Goal: Complete application form

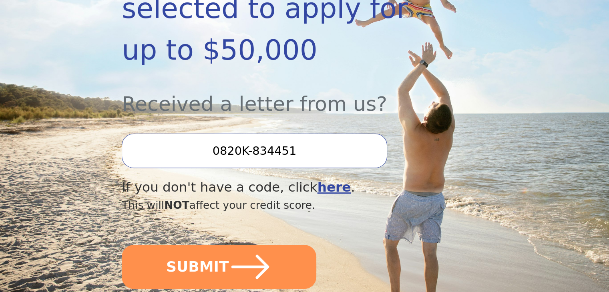
scroll to position [240, 0]
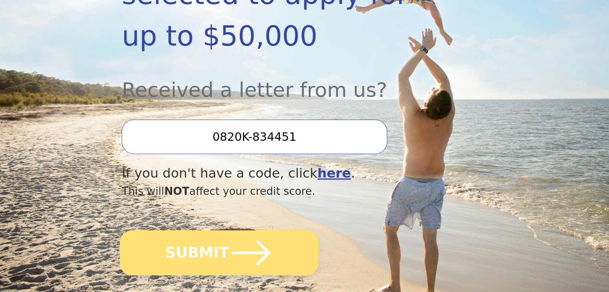
click at [236, 231] on icon "submit" at bounding box center [251, 253] width 44 height 44
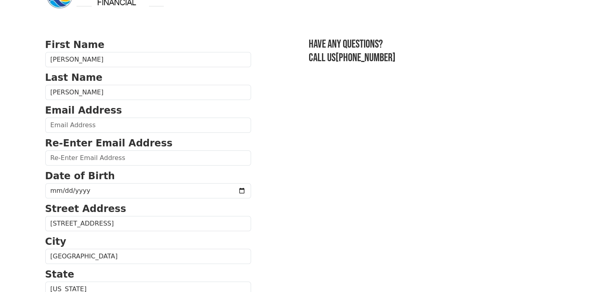
scroll to position [40, 0]
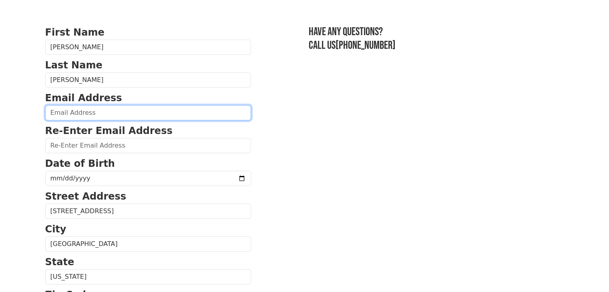
click at [65, 109] on input "email" at bounding box center [148, 112] width 206 height 15
type input "elrollis@gmail.com"
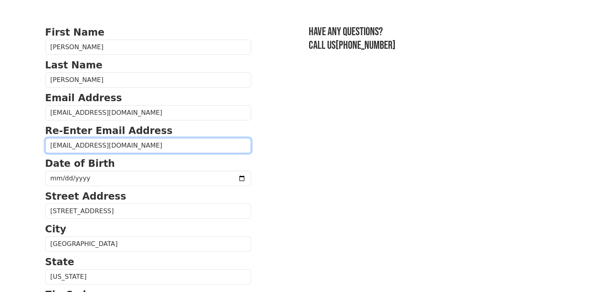
type input "elrollis@gmail.com"
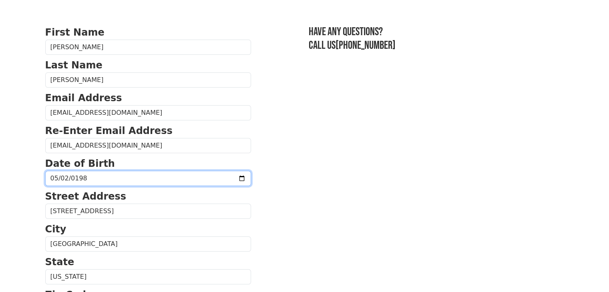
type input "1982-05-02"
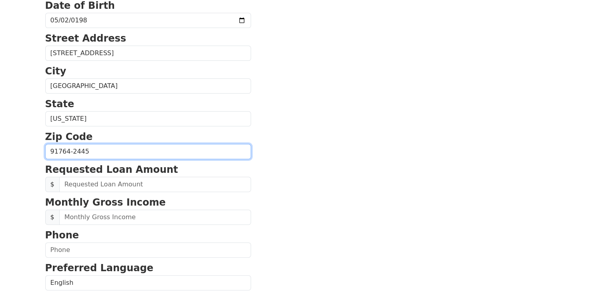
scroll to position [202, 0]
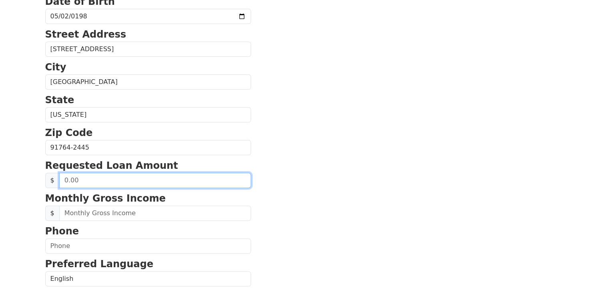
drag, startPoint x: 150, startPoint y: 181, endPoint x: 35, endPoint y: 183, distance: 115.0
type input "25,000.00"
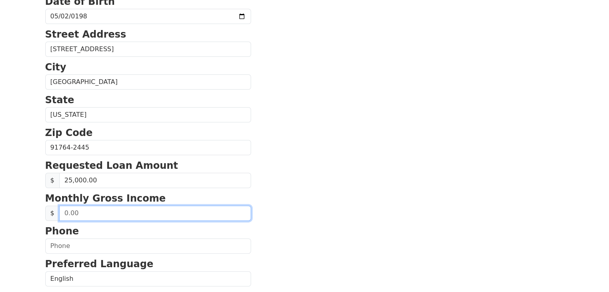
click at [173, 217] on input "text" at bounding box center [155, 213] width 192 height 15
type input "10,000.00"
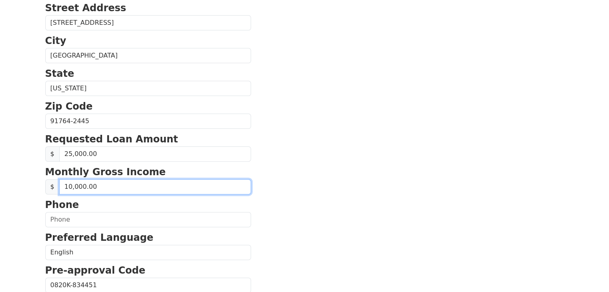
scroll to position [242, 0]
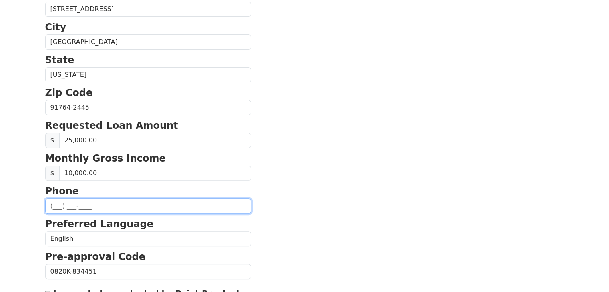
click at [101, 202] on input "text" at bounding box center [148, 206] width 206 height 15
type input "(951) 818-7098"
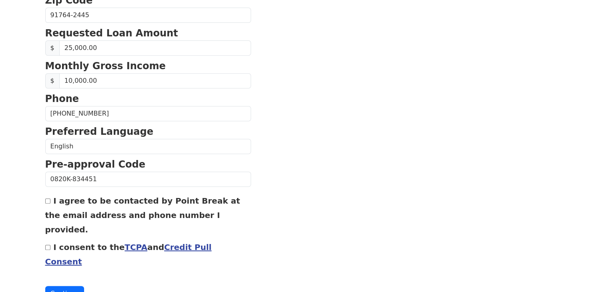
scroll to position [343, 0]
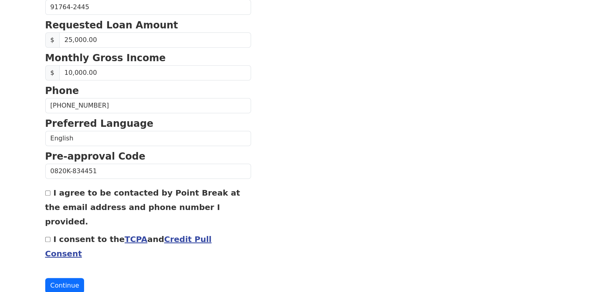
click at [48, 191] on input "I agree to be contacted by Point Break at the email address and phone number I …" at bounding box center [47, 193] width 5 height 5
checkbox input "true"
